Goal: Task Accomplishment & Management: Use online tool/utility

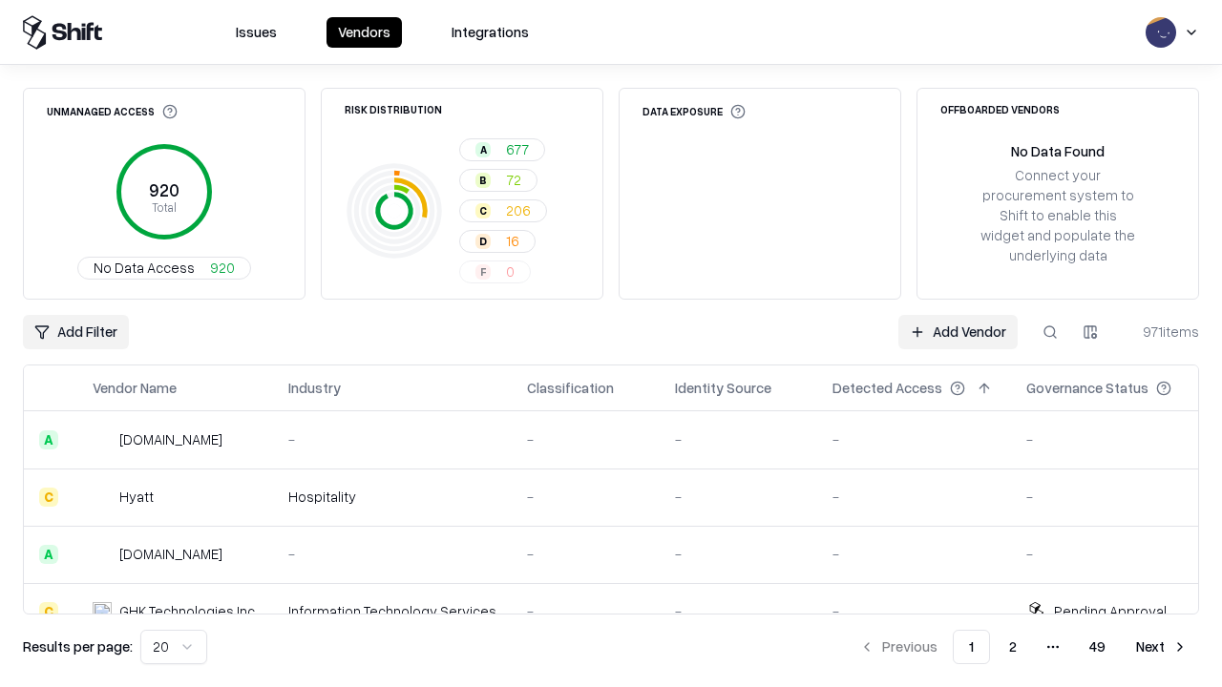
click at [611, 344] on div "Add Filter Add Vendor 971 items" at bounding box center [611, 332] width 1176 height 34
click at [75, 332] on html "Issues Vendors Integrations Unmanaged Access 920 Total No Data Access 920 Risk …" at bounding box center [611, 343] width 1222 height 687
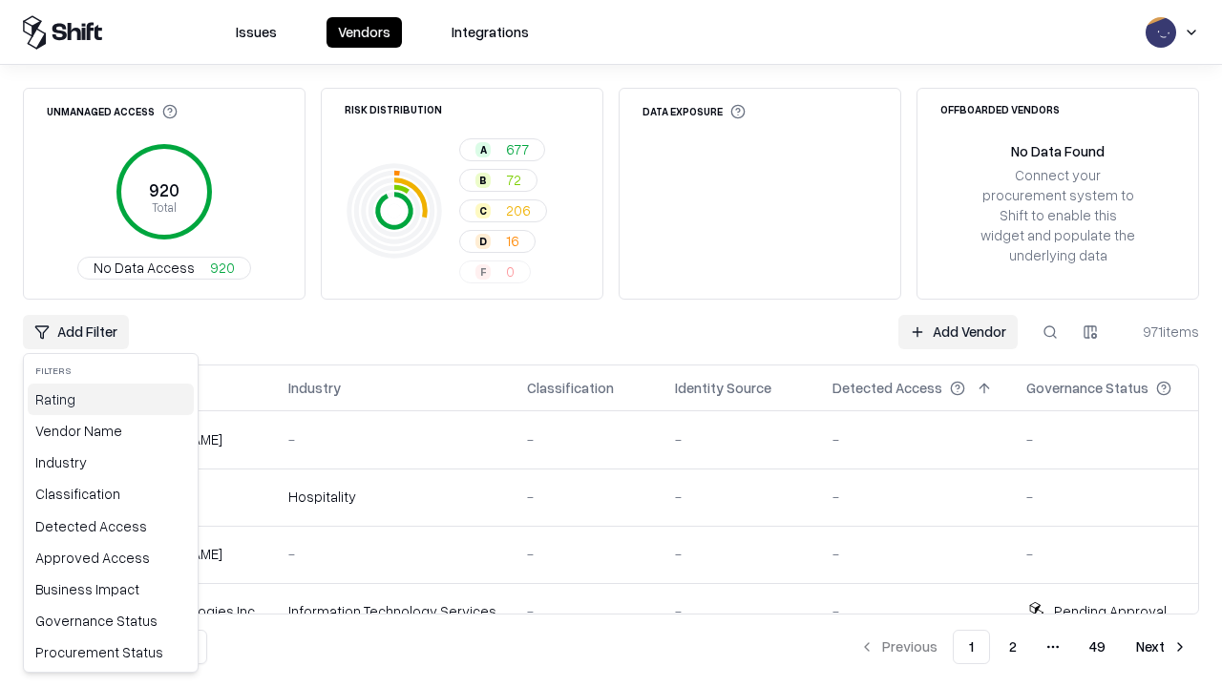
click at [111, 399] on div "Rating" at bounding box center [111, 400] width 166 height 32
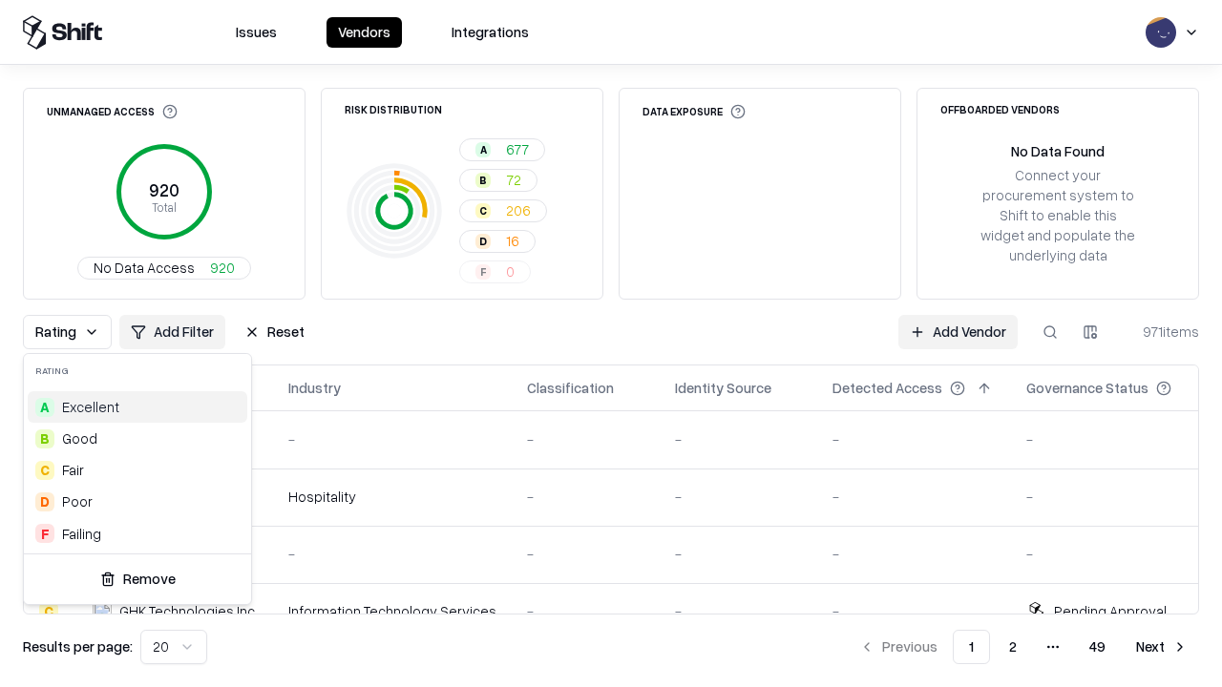
click at [611, 344] on html "Issues Vendors Integrations Unmanaged Access 920 Total No Data Access 920 Risk …" at bounding box center [611, 343] width 1222 height 687
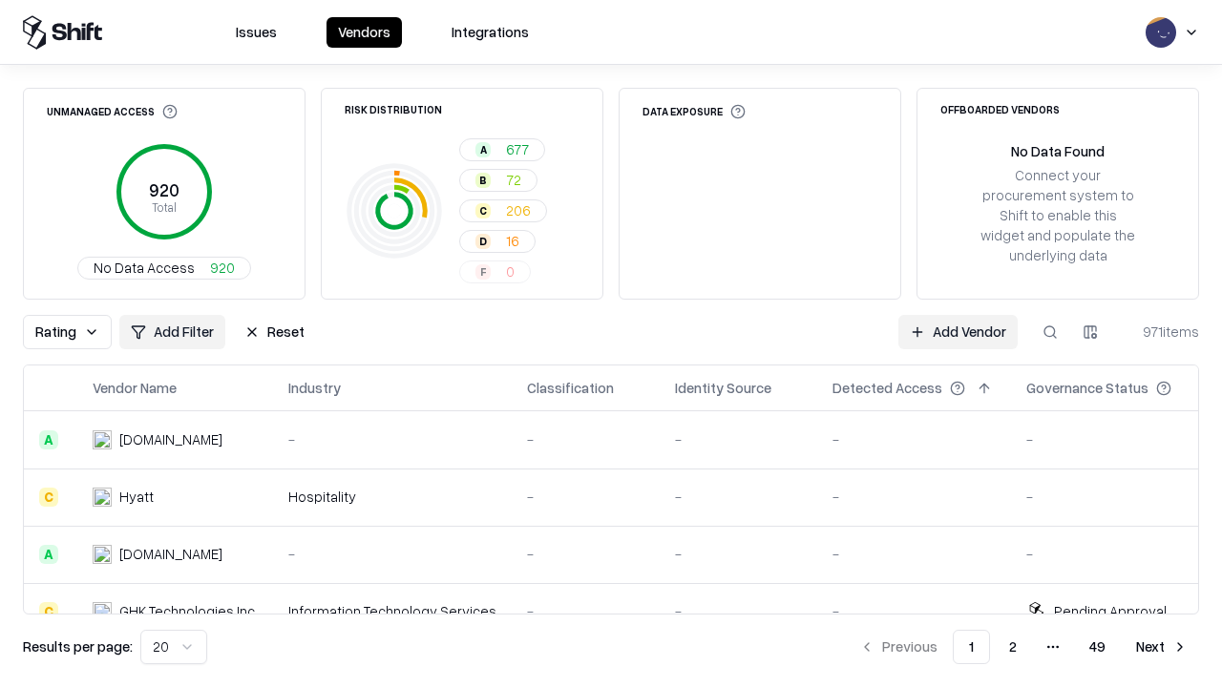
click at [611, 344] on div "Rating Add Filter Reset Add Vendor 971 items" at bounding box center [611, 332] width 1176 height 34
click at [274, 332] on button "Reset" at bounding box center [274, 332] width 83 height 34
click at [611, 344] on div "Add Filter Add Vendor 971 items" at bounding box center [611, 332] width 1176 height 34
click at [75, 332] on html "Issues Vendors Integrations Unmanaged Access 920 Total No Data Access 920 Risk …" at bounding box center [611, 343] width 1222 height 687
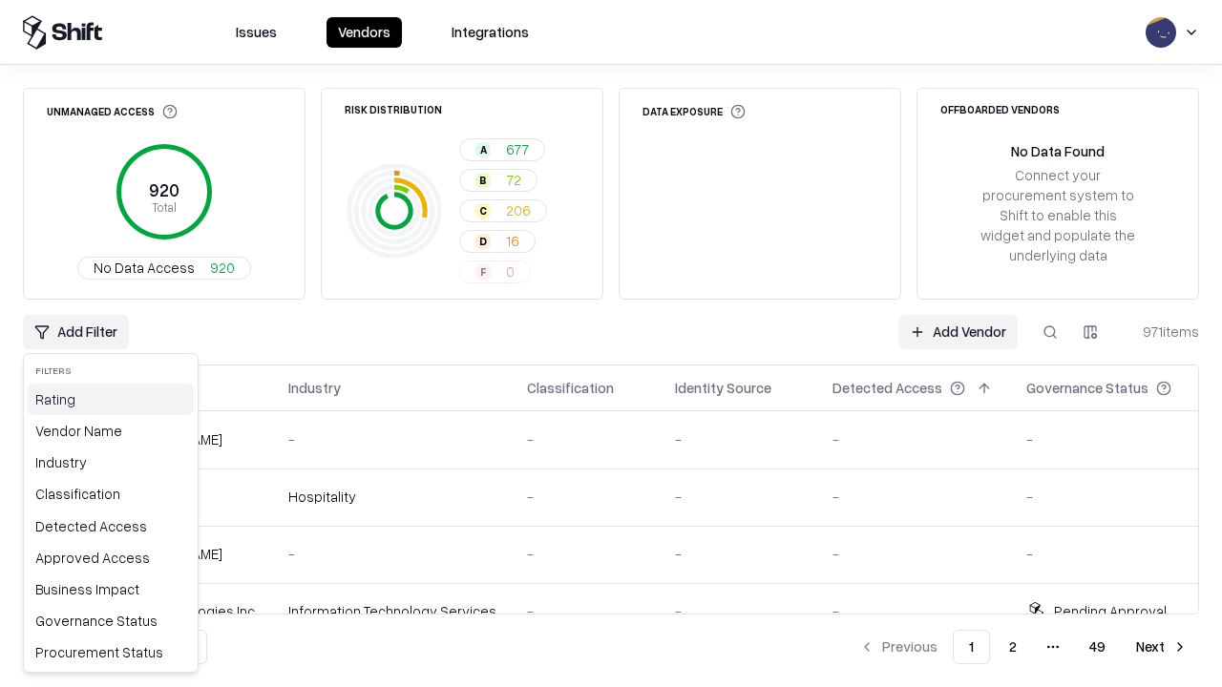
click at [111, 399] on div "Rating" at bounding box center [111, 400] width 166 height 32
